Goal: Navigation & Orientation: Go to known website

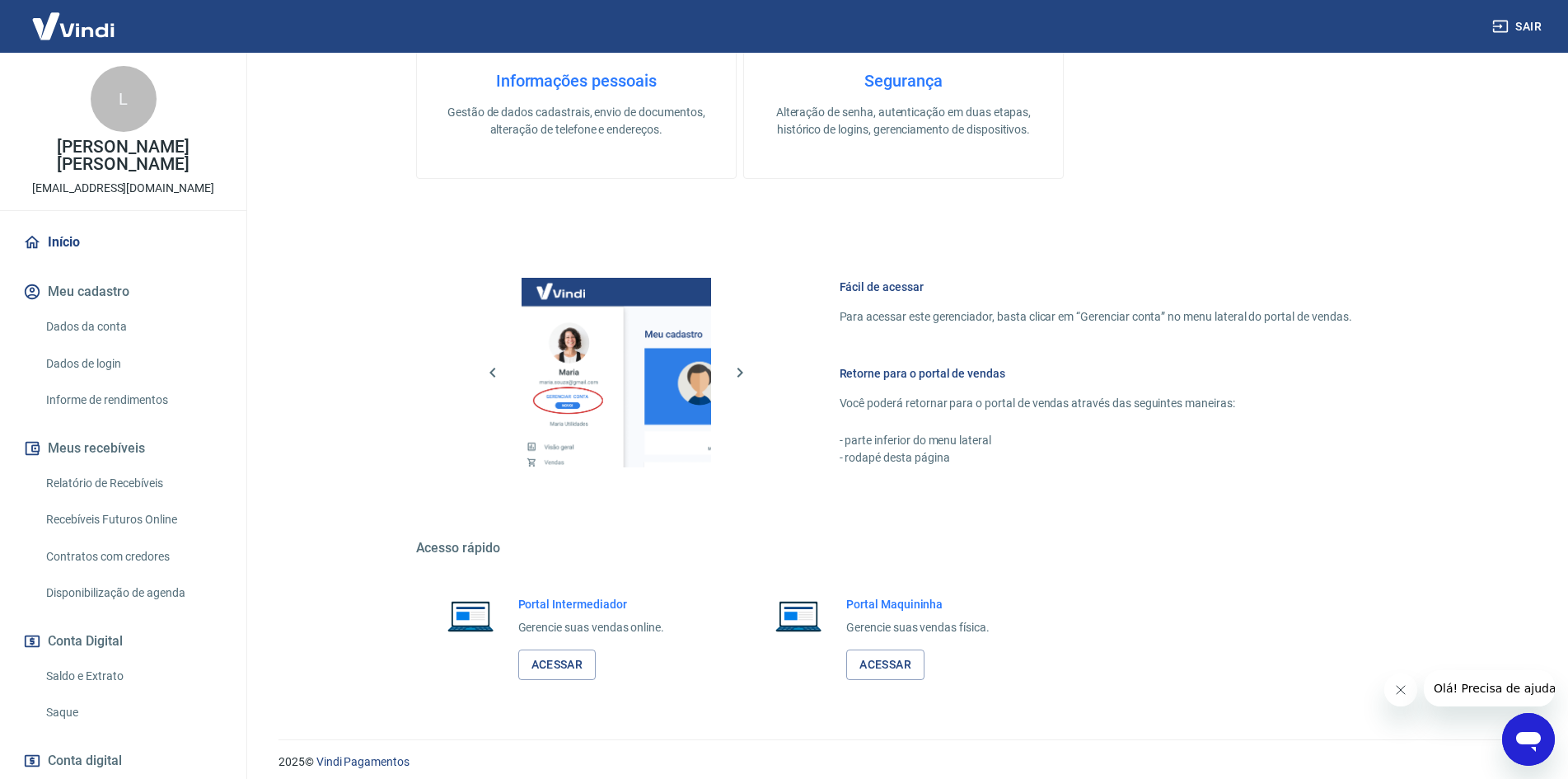
scroll to position [506, 0]
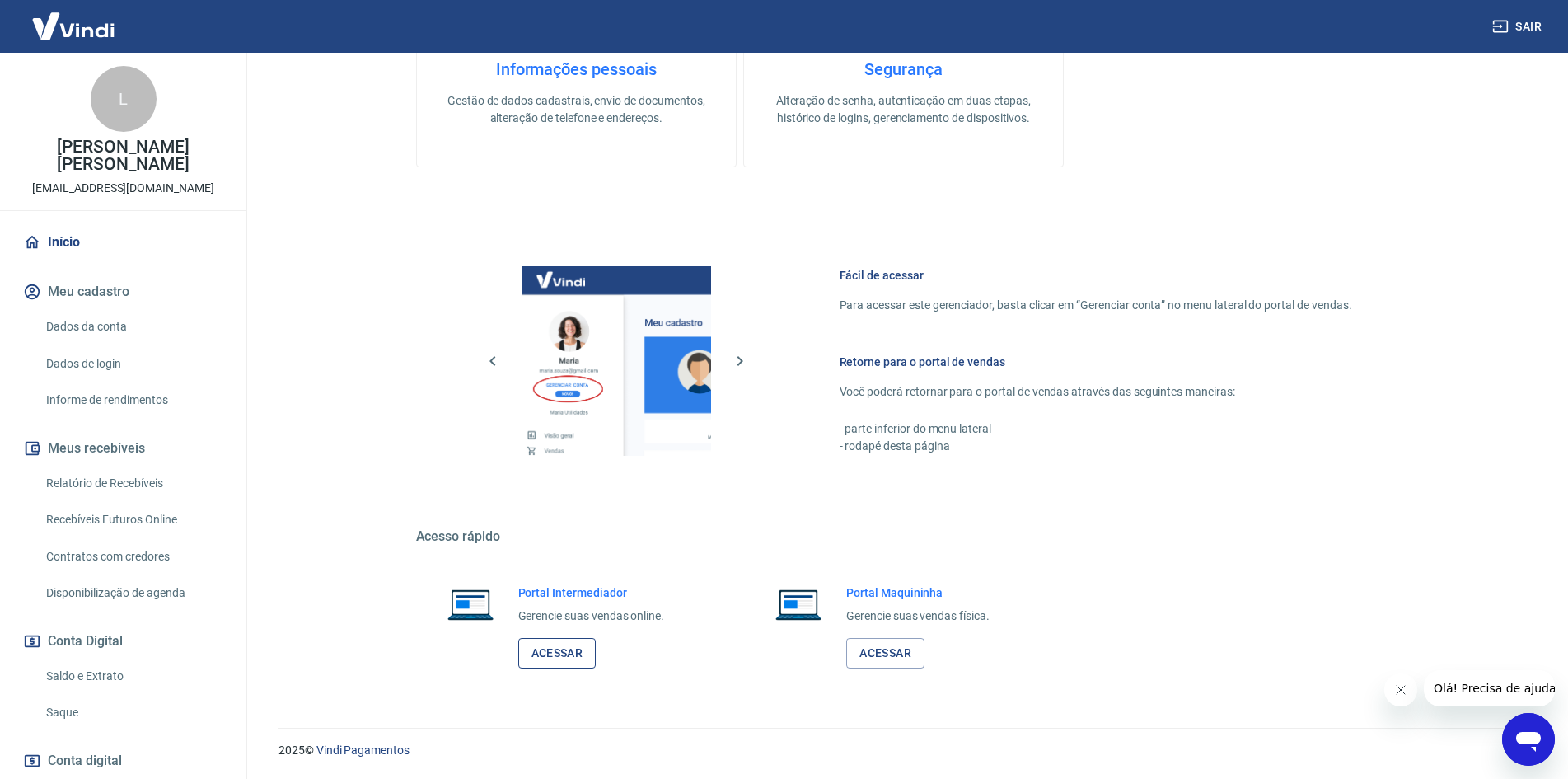
click at [547, 638] on link "Acessar" at bounding box center [557, 653] width 79 height 31
